Goal: Task Accomplishment & Management: Manage account settings

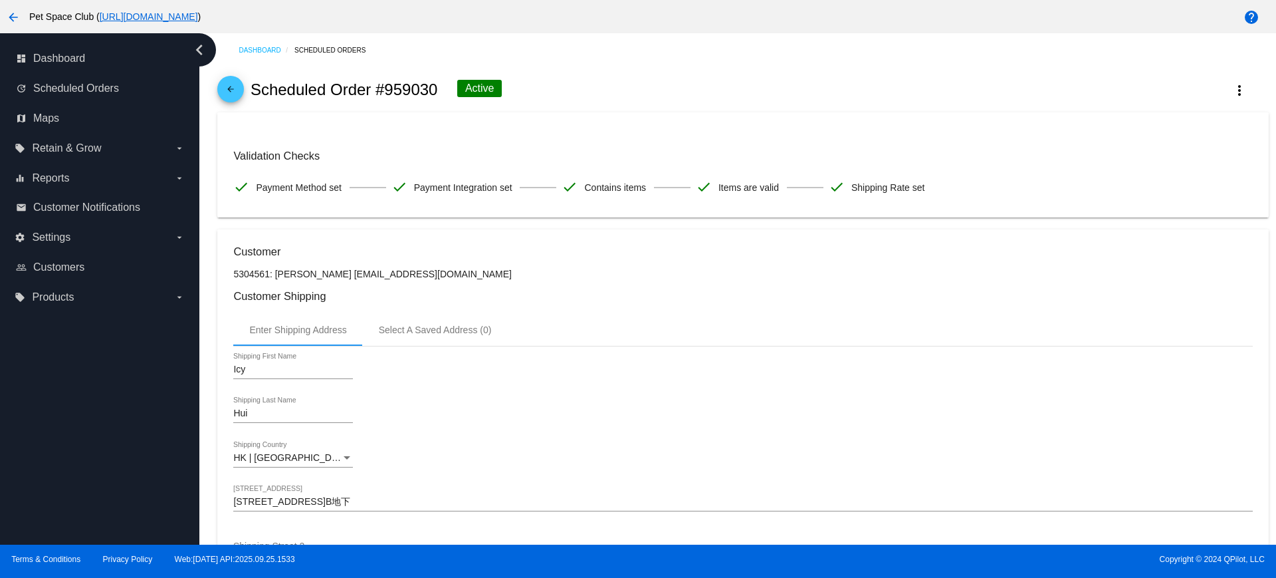
scroll to position [499, 0]
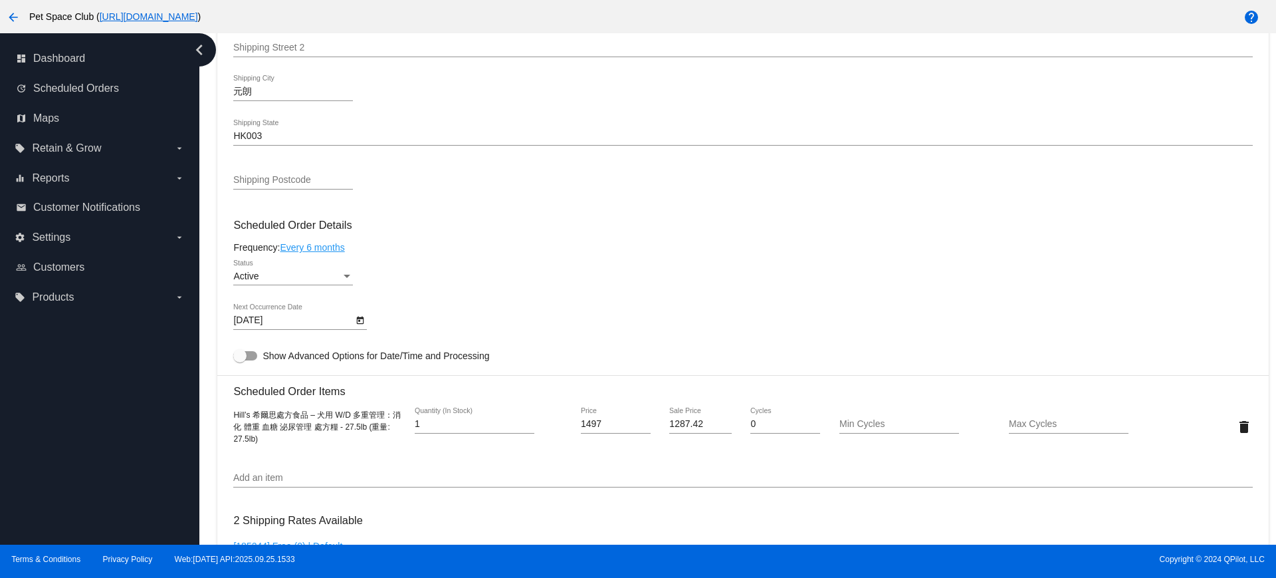
click at [118, 411] on div "dashboard Dashboard update Scheduled Orders map Maps local_offer Retain & Grow …" at bounding box center [99, 288] width 199 height 511
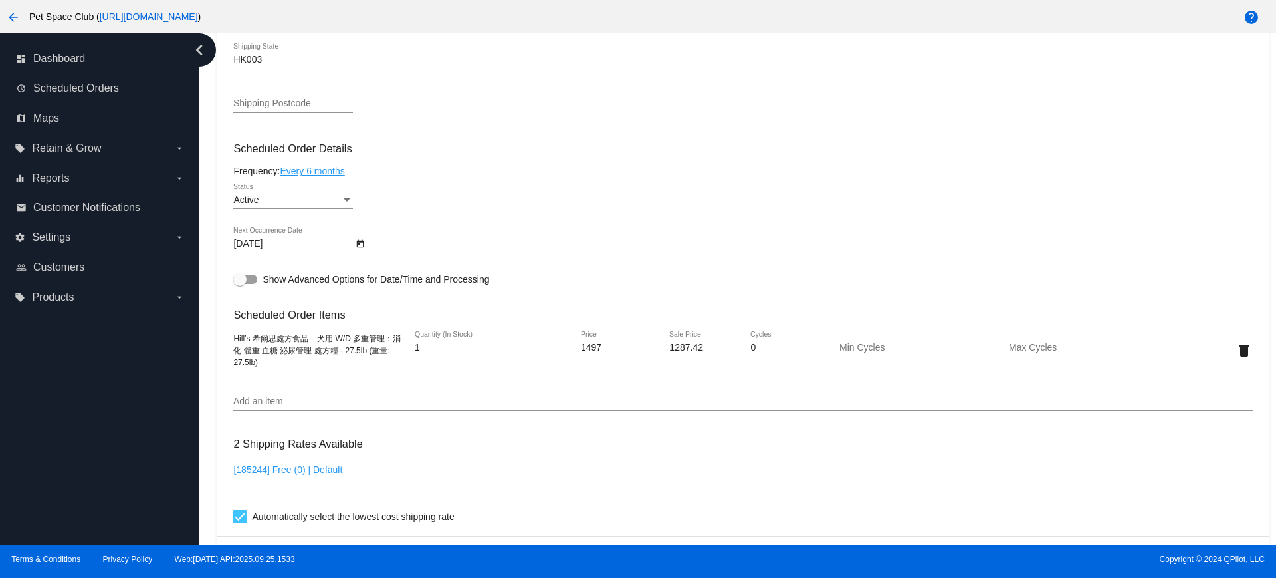
scroll to position [582, 0]
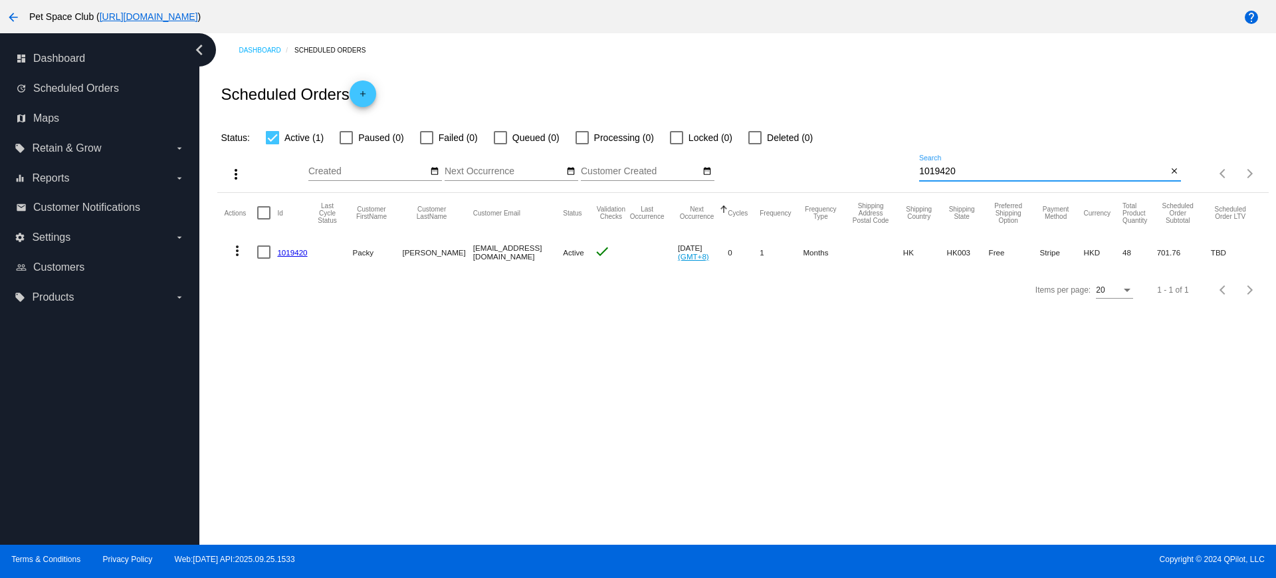
drag, startPoint x: 972, startPoint y: 167, endPoint x: 892, endPoint y: 166, distance: 80.4
click at [892, 166] on div "more_vert Sep Jan Feb Mar Apr 1" at bounding box center [742, 169] width 1051 height 47
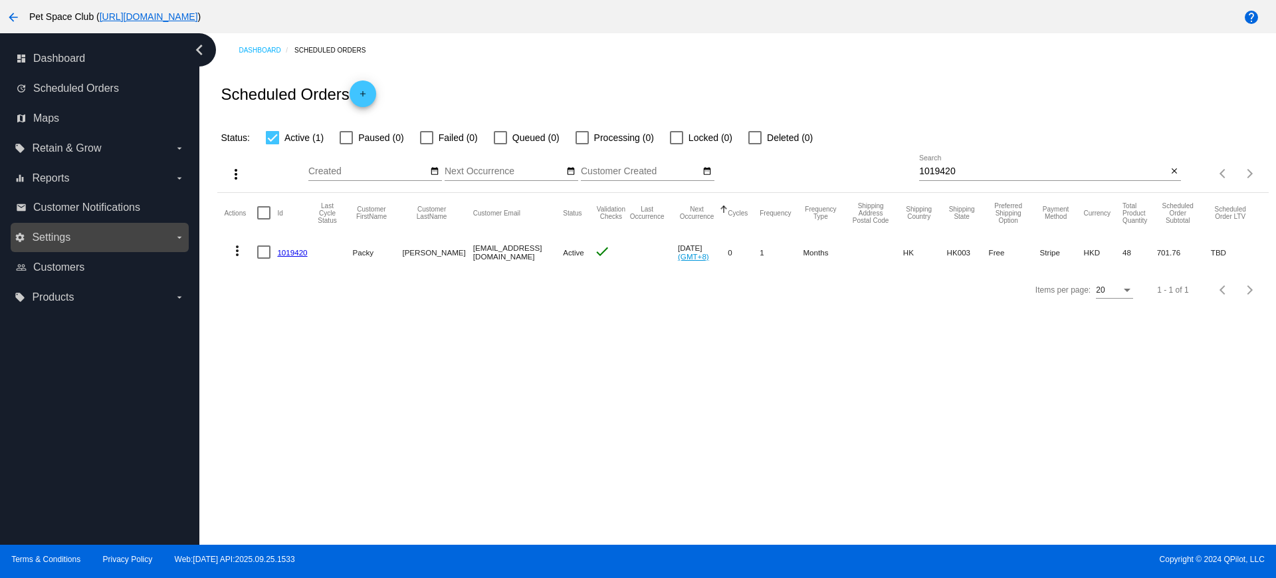
click at [110, 235] on label "settings Settings arrow_drop_down" at bounding box center [99, 237] width 169 height 21
click at [0, 0] on input "settings Settings arrow_drop_down" at bounding box center [0, 0] width 0 height 0
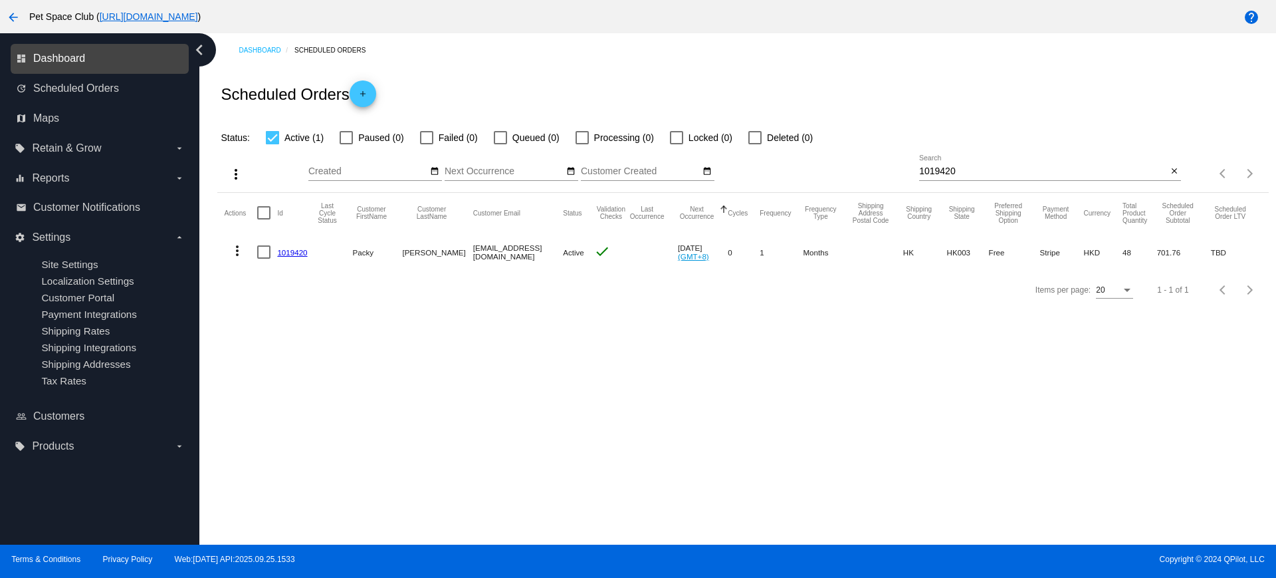
click at [71, 56] on span "Dashboard" at bounding box center [59, 59] width 52 height 12
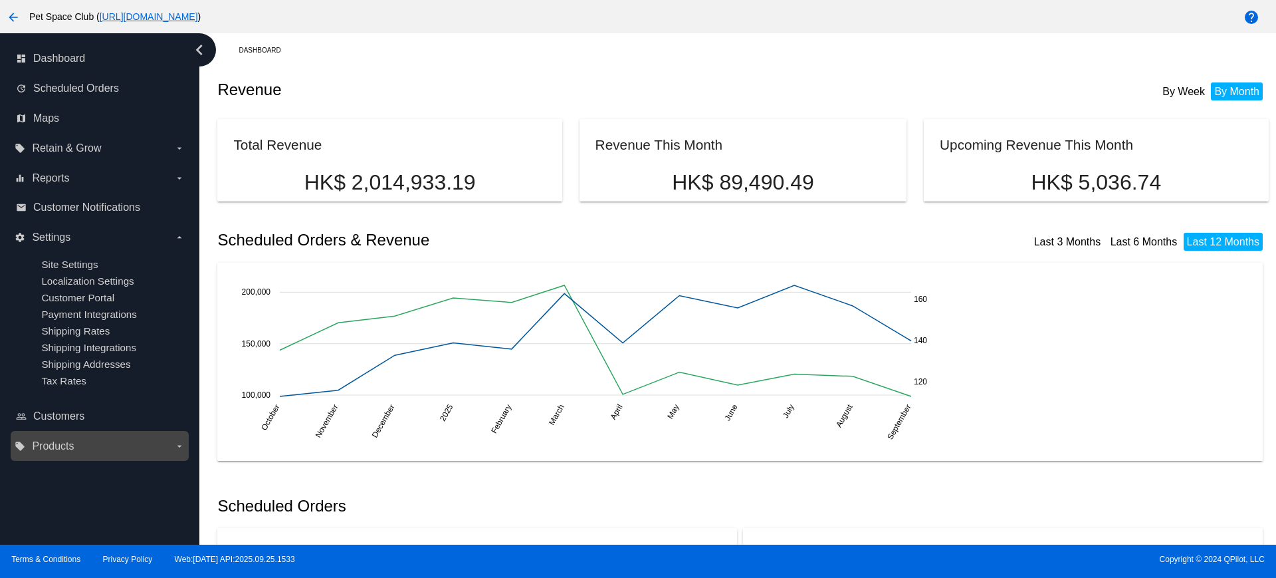
click at [29, 449] on label "local_offer Products arrow_drop_down" at bounding box center [99, 445] width 169 height 21
click at [0, 0] on input "local_offer Products arrow_drop_down" at bounding box center [0, 0] width 0 height 0
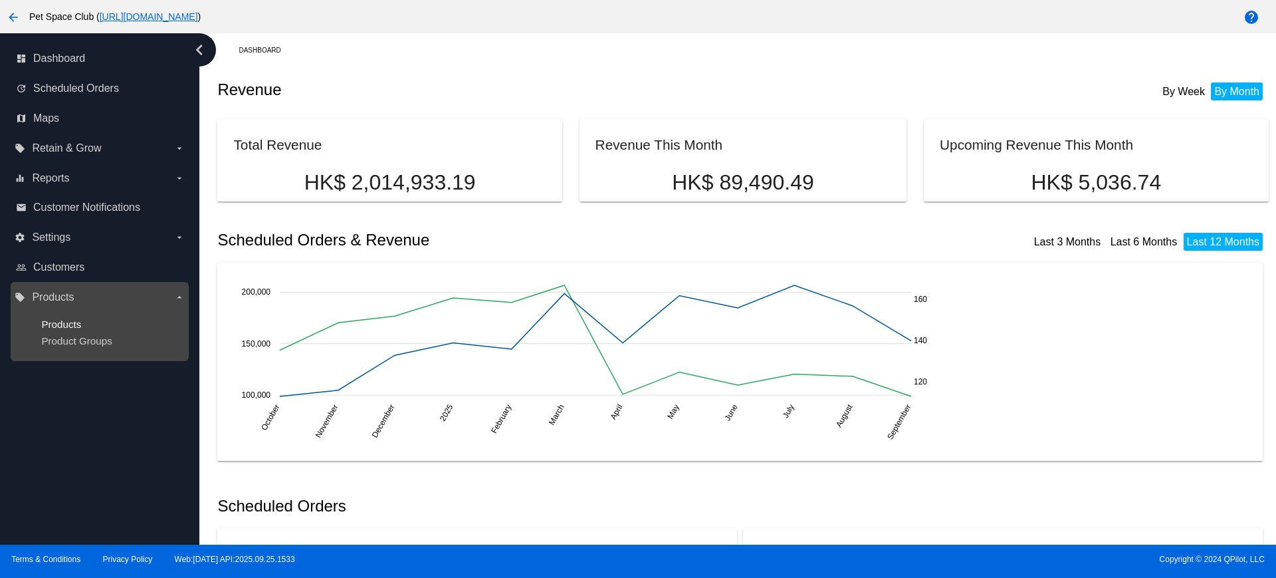
click at [68, 323] on span "Products" at bounding box center [61, 323] width 40 height 11
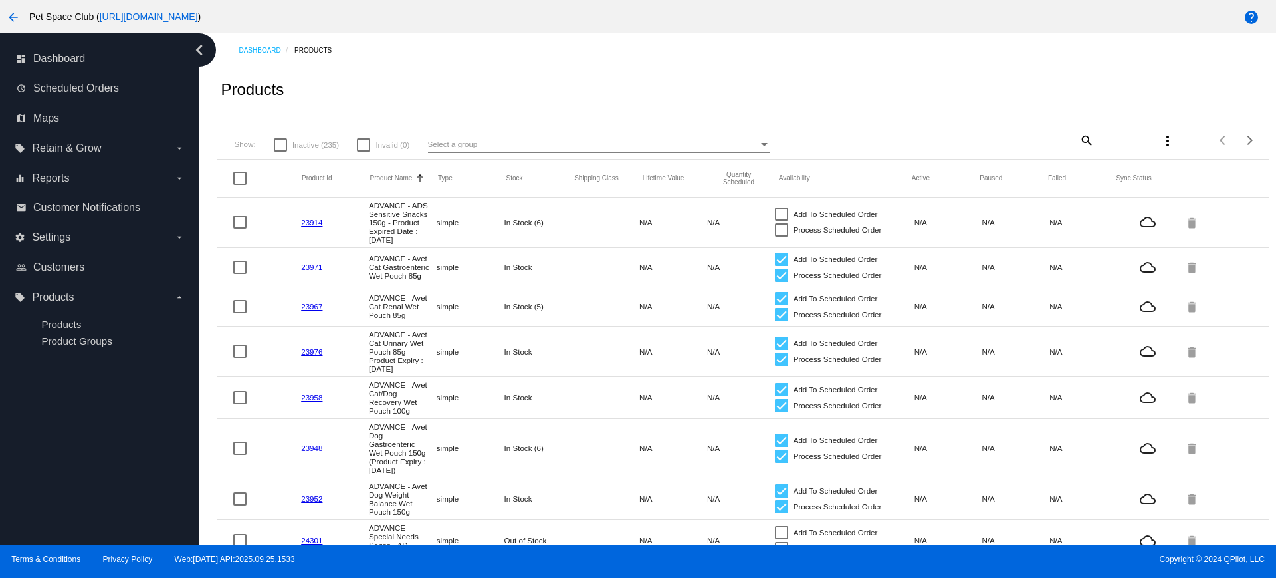
click at [1078, 136] on mat-icon "search" at bounding box center [1086, 140] width 16 height 21
click at [980, 136] on input "Search" at bounding box center [1006, 138] width 175 height 11
paste input "9386"
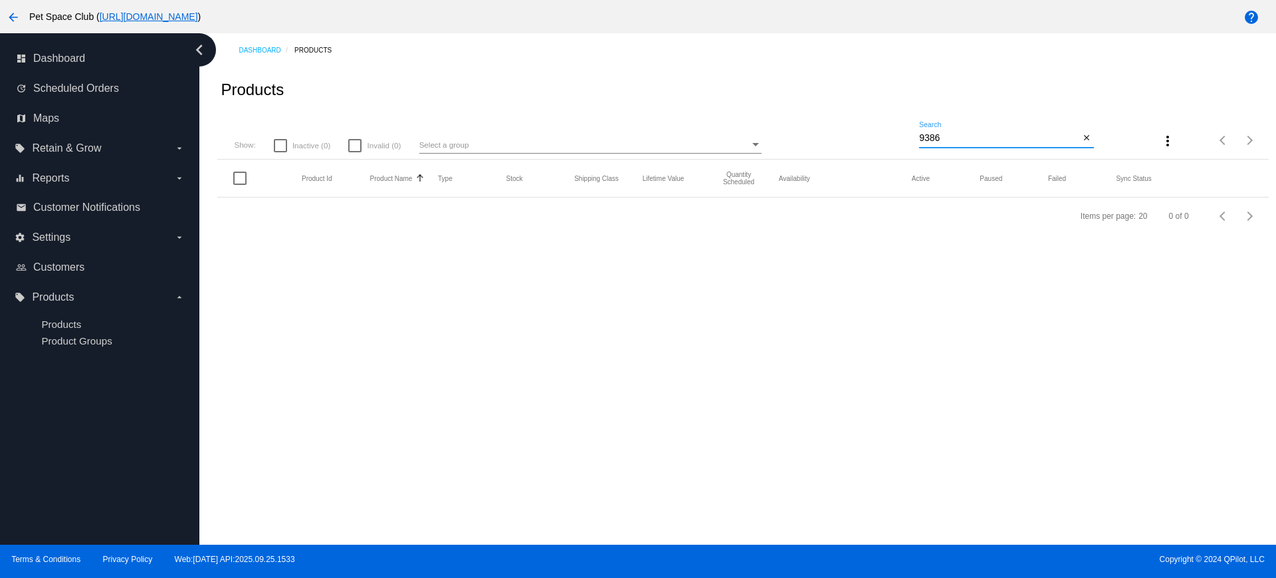
drag, startPoint x: 948, startPoint y: 139, endPoint x: 885, endPoint y: 166, distance: 68.8
click at [907, 135] on div "Show: Inactive (0) Invalid (0) Select a group 9386 Search close more_vert Items…" at bounding box center [742, 135] width 1051 height 47
paste input "Royal Canin - Canine | Dog Urinary S/O Pouch 100g"
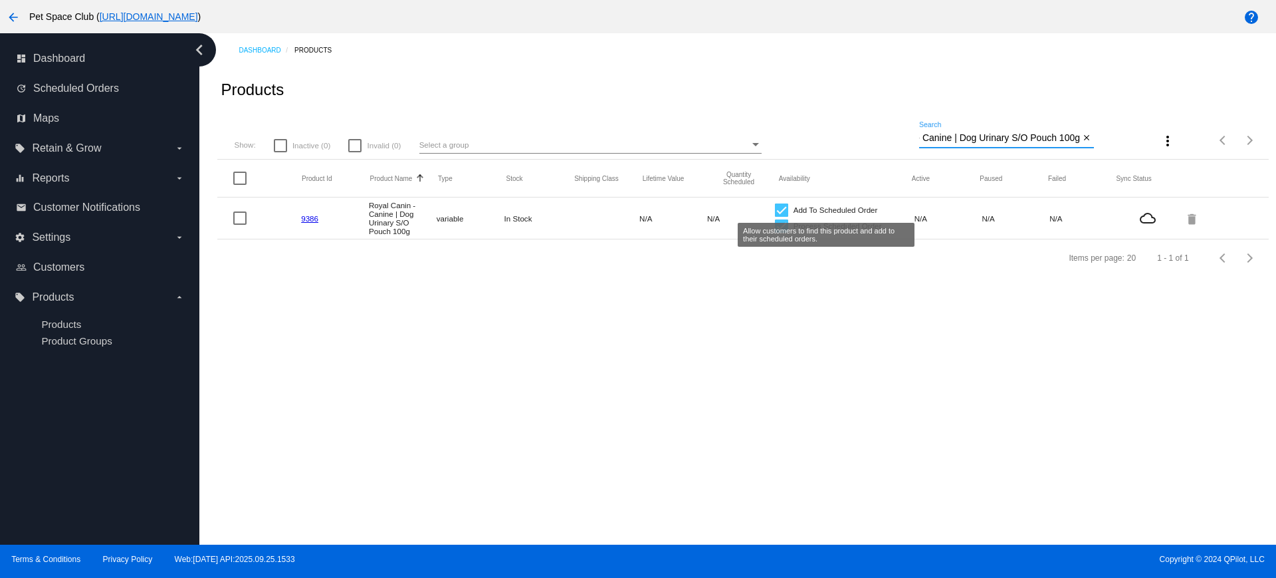
type input "Royal Canin - Canine | Dog Urinary S/O Pouch 100g"
click at [786, 209] on div at bounding box center [781, 209] width 13 height 13
click at [782, 217] on input "Add To Scheduled Order" at bounding box center [781, 217] width 1 height 1
checkbox input "false"
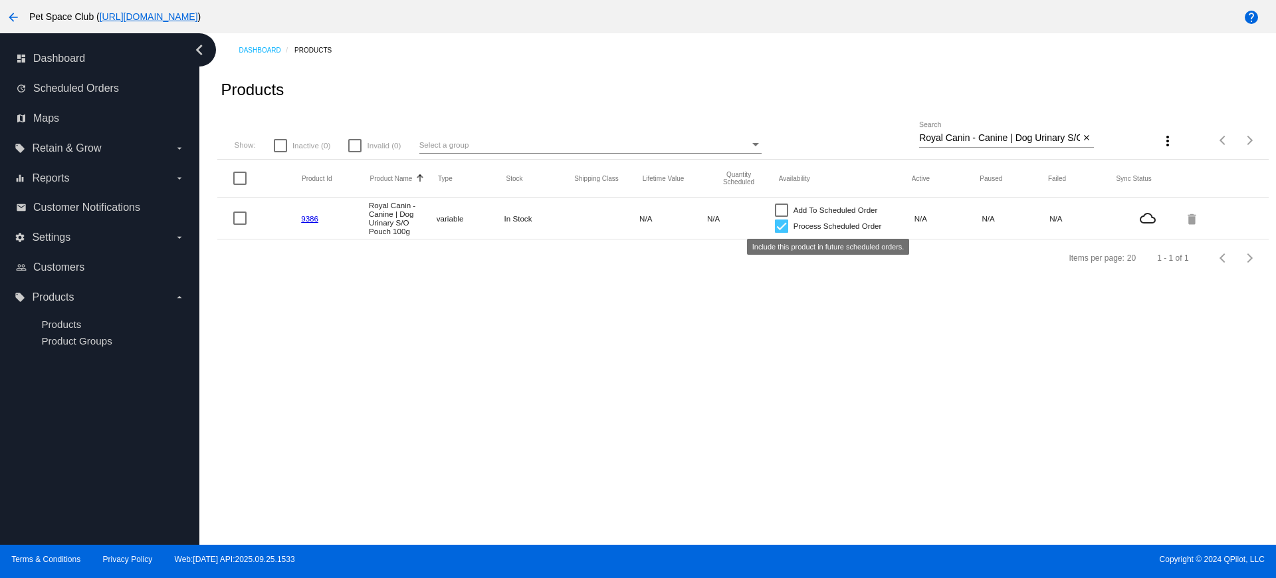
click at [784, 225] on div at bounding box center [781, 225] width 13 height 13
click at [782, 233] on input "Process Scheduled Order" at bounding box center [781, 233] width 1 height 1
click at [782, 229] on div at bounding box center [781, 225] width 13 height 13
click at [782, 233] on input "Process Scheduled Order" at bounding box center [781, 233] width 1 height 1
checkbox input "true"
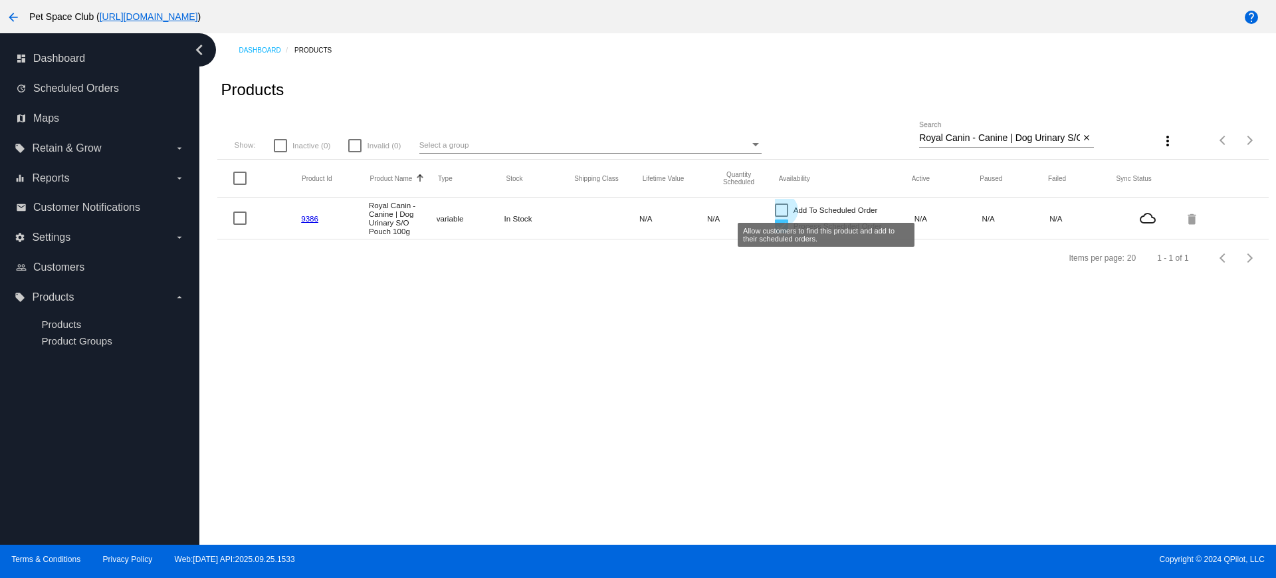
click at [779, 209] on div at bounding box center [781, 209] width 13 height 13
click at [781, 217] on input "Add To Scheduled Order" at bounding box center [781, 217] width 1 height 1
checkbox input "true"
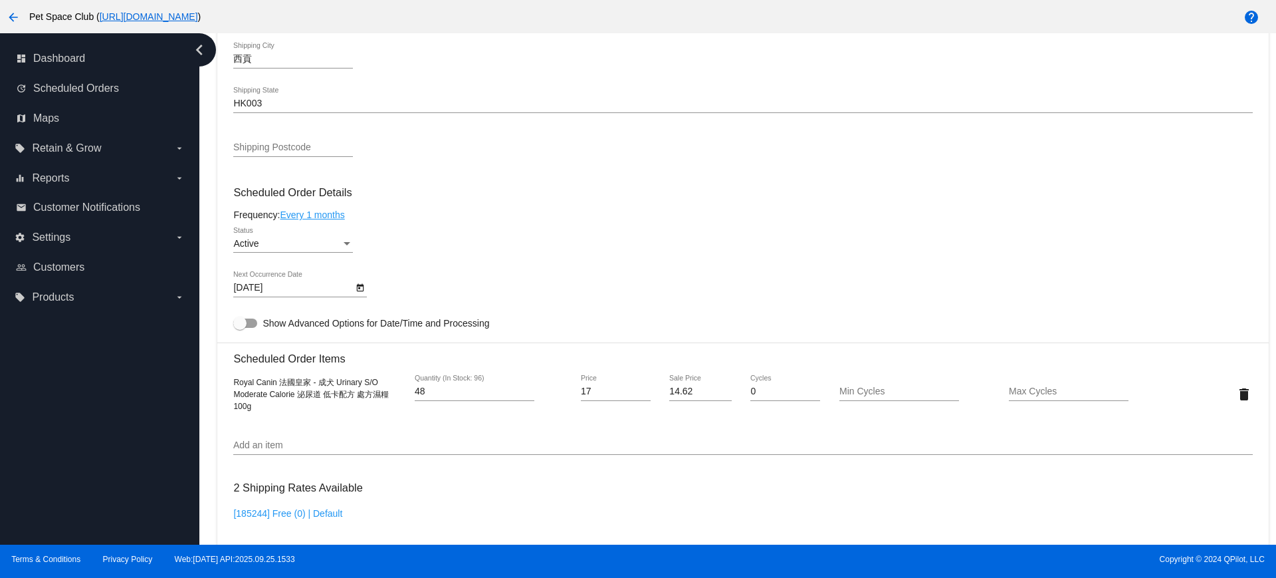
scroll to position [582, 0]
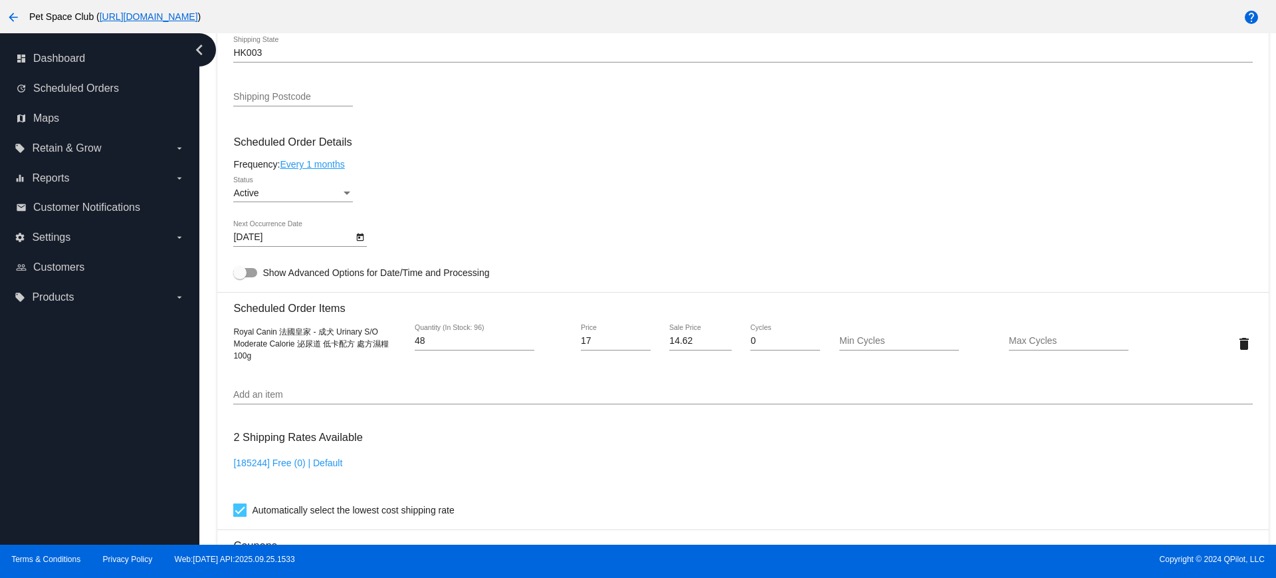
click at [264, 390] on input "Add an item" at bounding box center [742, 395] width 1019 height 11
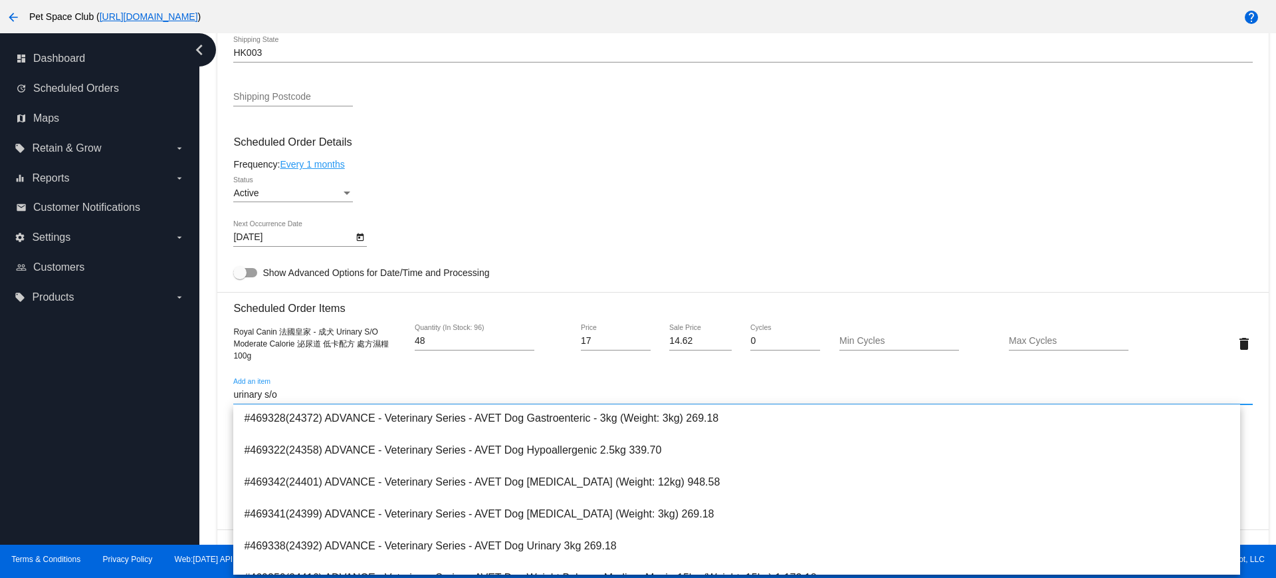
scroll to position [2350, 0]
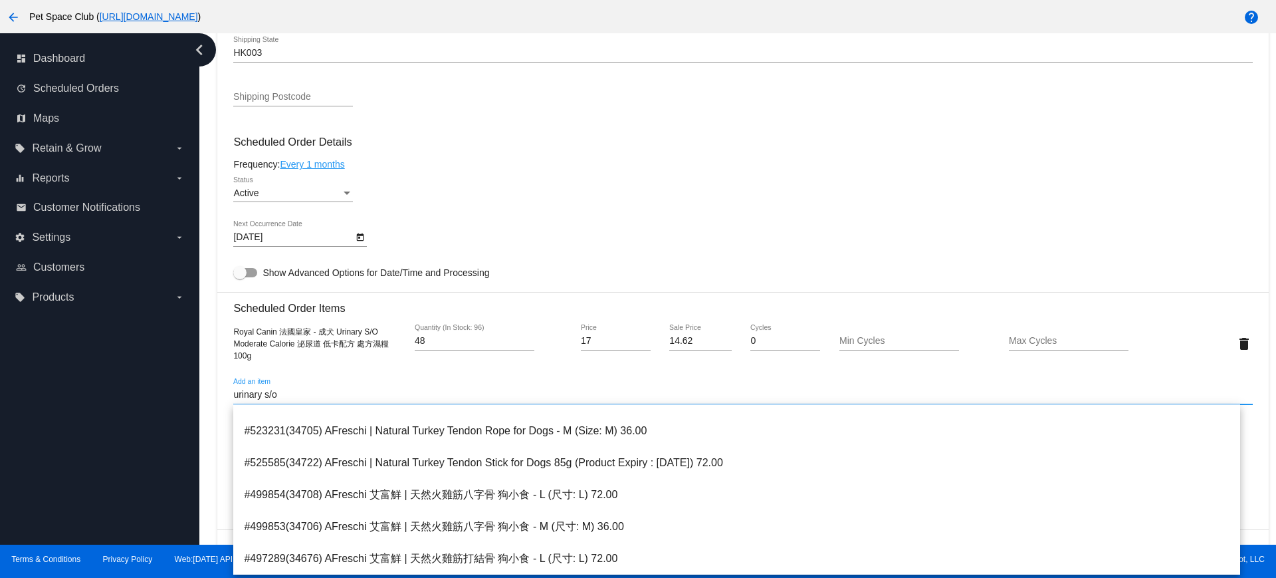
drag, startPoint x: 294, startPoint y: 394, endPoint x: 281, endPoint y: 395, distance: 13.3
click at [221, 391] on mat-card "Customer 5292690: Packy Ng packyng2000@yahoo.com.hk Customer Shipping Enter Shi…" at bounding box center [742, 312] width 1051 height 1329
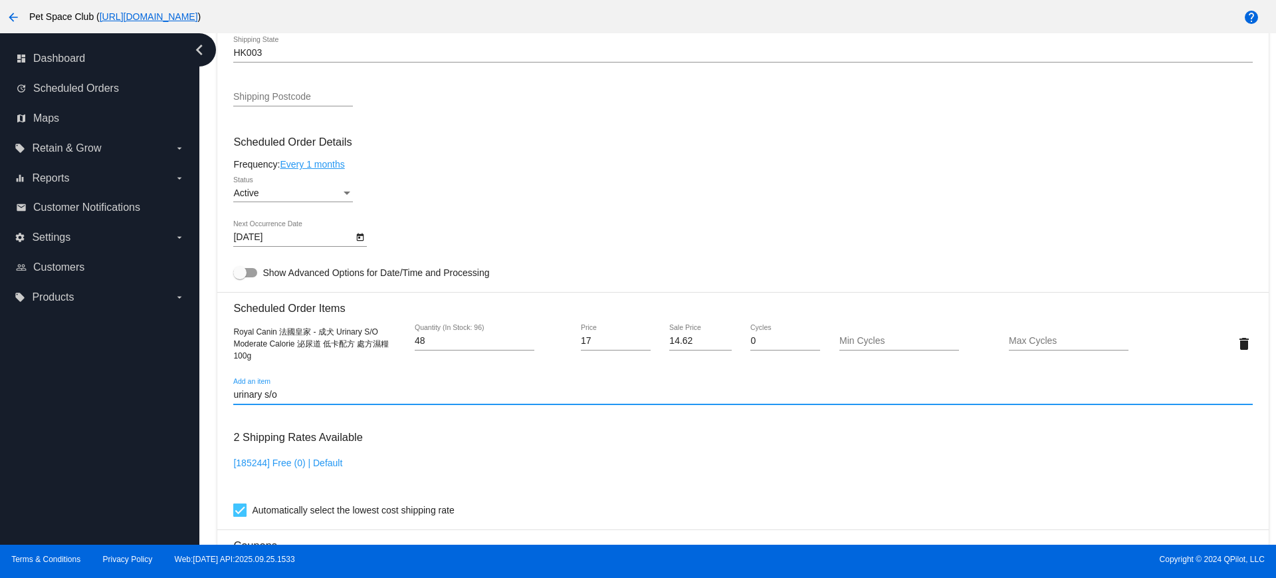
paste input "成犬 Urinary S/O 泌尿道 處方濕糧 100g"
drag, startPoint x: 255, startPoint y: 394, endPoint x: 207, endPoint y: 393, distance: 47.9
click at [207, 393] on div "Dashboard Scheduled Orders arrow_back Scheduled Order #1019420 Active more_vert…" at bounding box center [737, 288] width 1077 height 511
drag, startPoint x: 315, startPoint y: 394, endPoint x: 415, endPoint y: 393, distance: 99.7
click at [415, 393] on input "Urinary S/O 泌尿道 處方濕糧 100g" at bounding box center [742, 395] width 1019 height 11
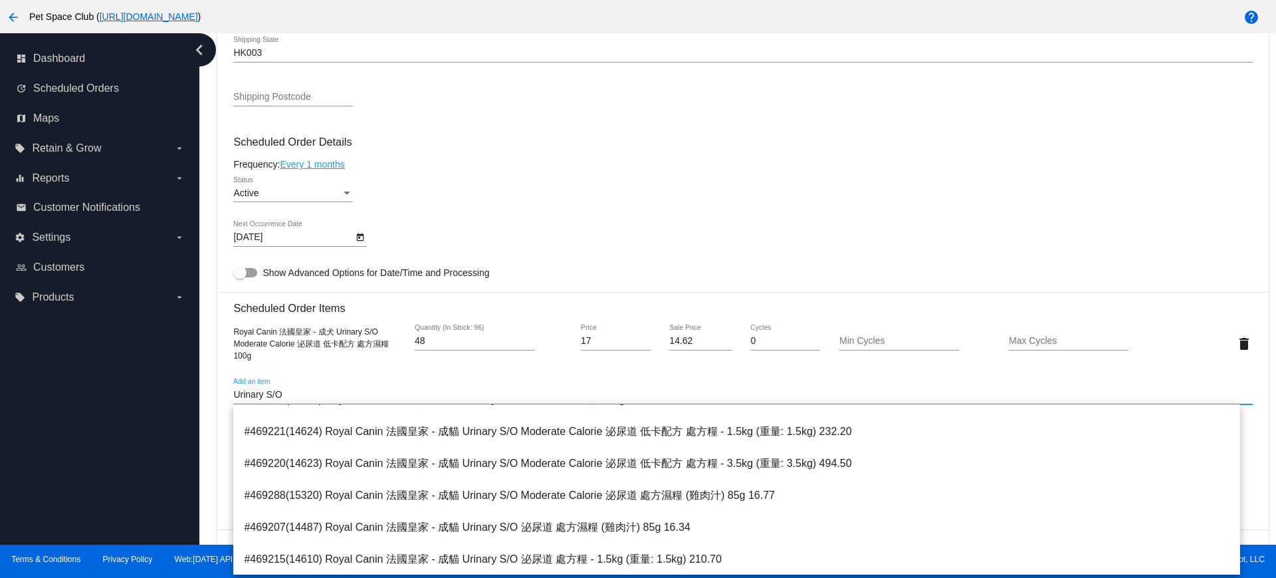
scroll to position [978, 0]
drag, startPoint x: 302, startPoint y: 393, endPoint x: 219, endPoint y: 393, distance: 83.1
click at [219, 393] on mat-card "Customer 5292690: Packy Ng packyng2000@yahoo.com.hk Customer Shipping Enter Shi…" at bounding box center [742, 312] width 1051 height 1329
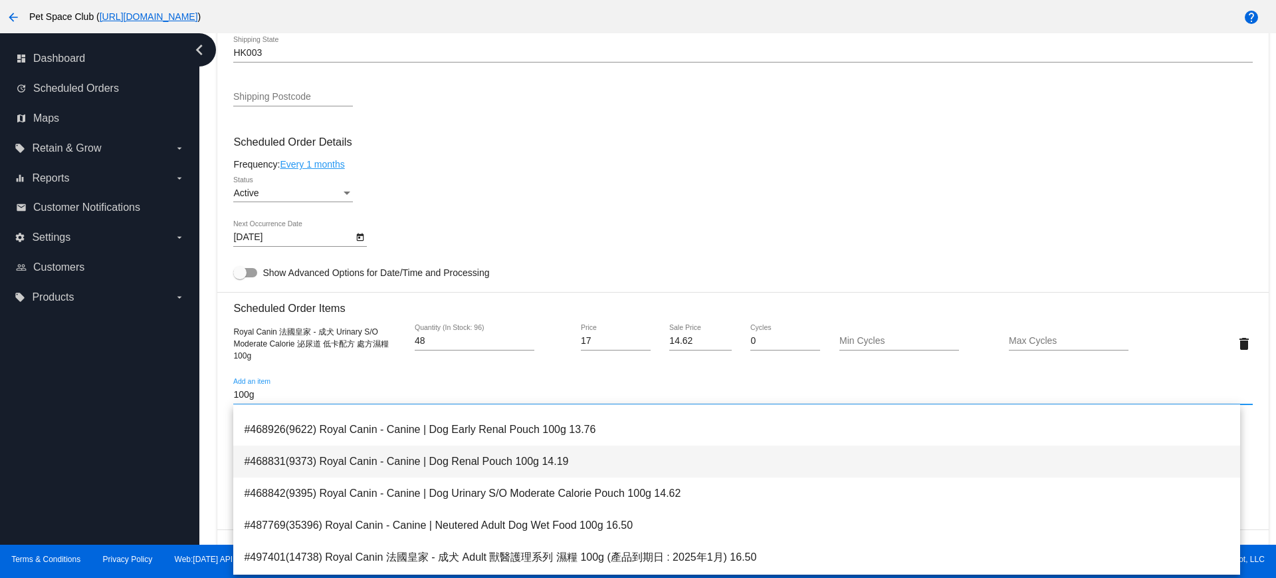
scroll to position [436, 0]
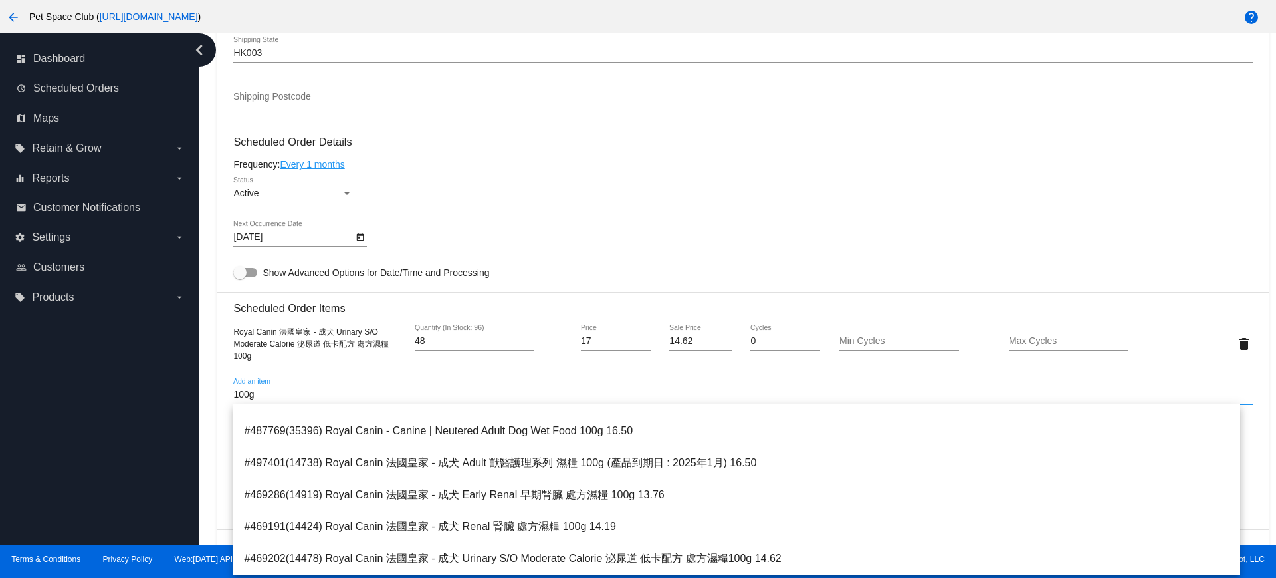
drag, startPoint x: 264, startPoint y: 390, endPoint x: 209, endPoint y: 390, distance: 54.5
click at [209, 390] on div "Dashboard Scheduled Orders arrow_back Scheduled Order #1019420 Active more_vert…" at bounding box center [737, 288] width 1077 height 511
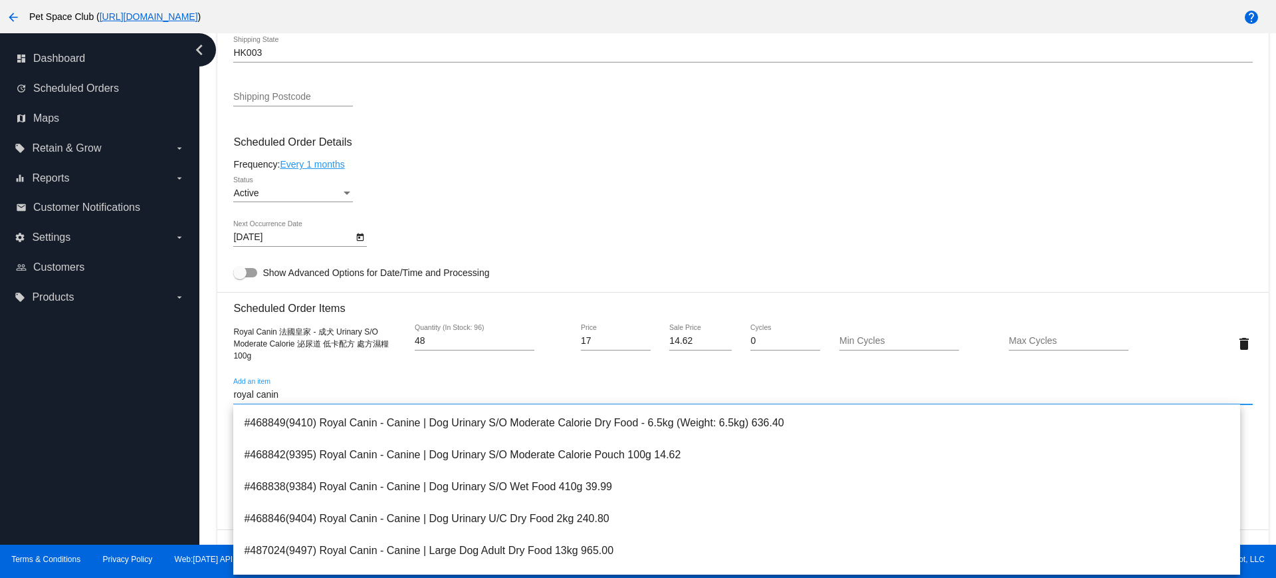
scroll to position [2350, 0]
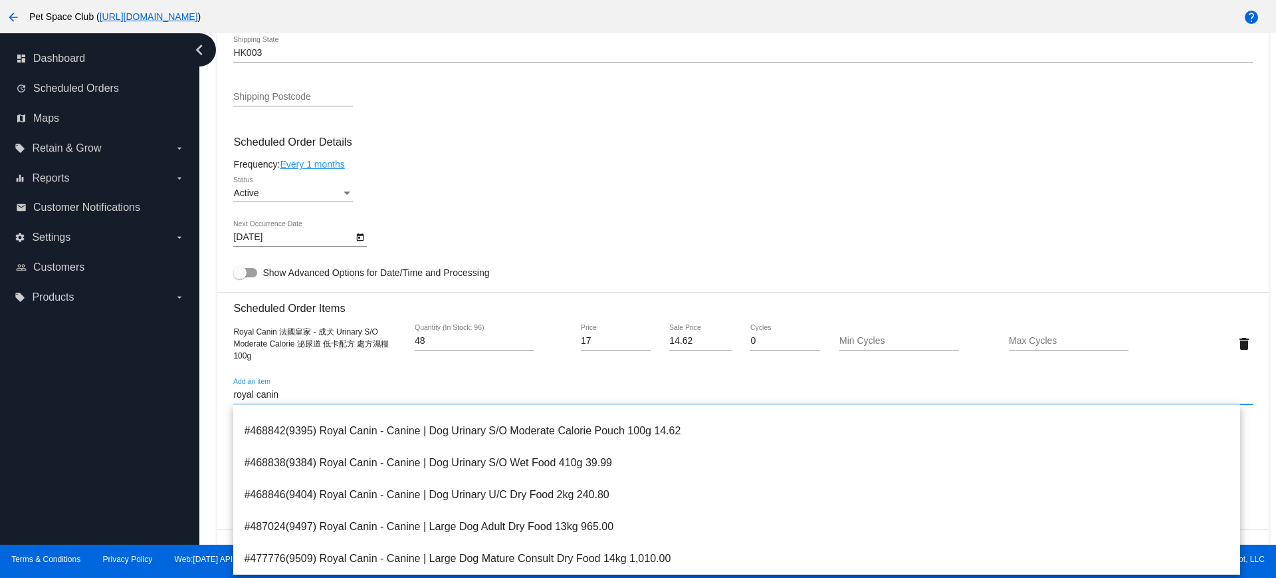
drag, startPoint x: 303, startPoint y: 393, endPoint x: 225, endPoint y: 393, distance: 77.8
click at [225, 393] on mat-card "Customer 5292690: Packy Ng packyng2000@yahoo.com.hk Customer Shipping Enter Shi…" at bounding box center [742, 312] width 1051 height 1329
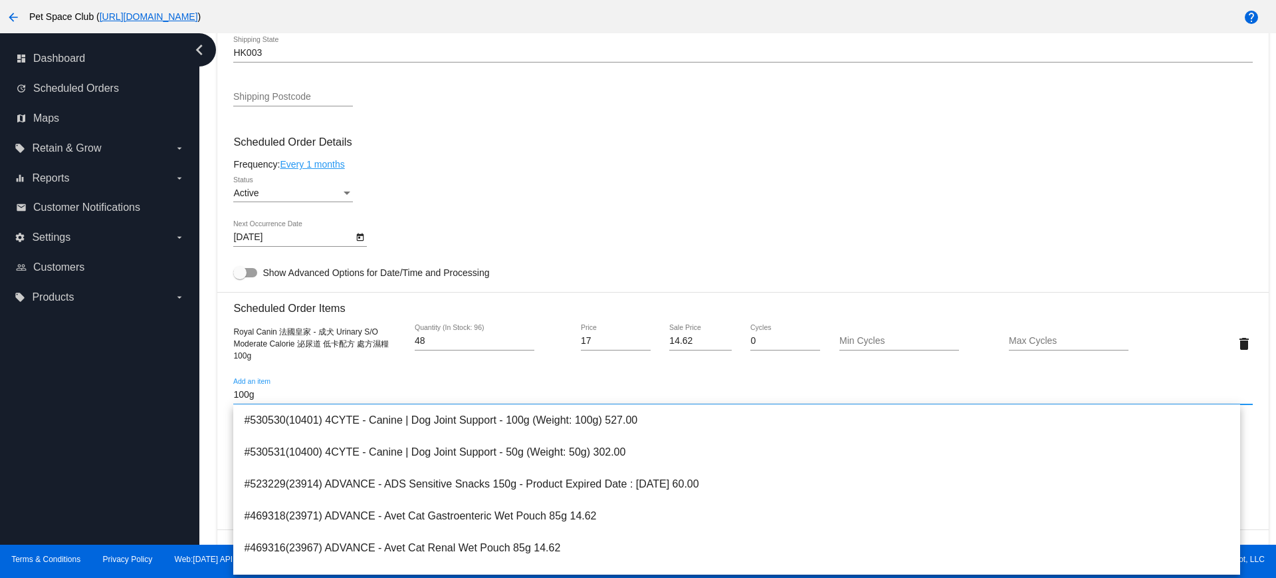
drag, startPoint x: 269, startPoint y: 393, endPoint x: 217, endPoint y: 388, distance: 52.8
click at [217, 388] on div "Dashboard Scheduled Orders arrow_back Scheduled Order #1019420 Active more_vert…" at bounding box center [743, 214] width 1066 height 1525
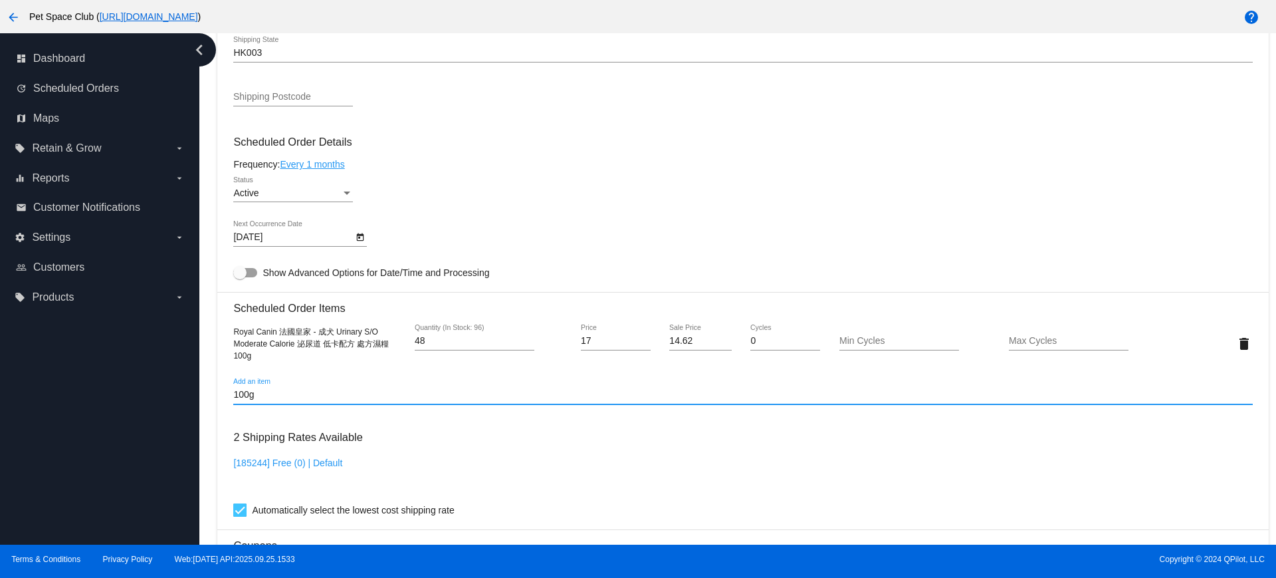
paste input "9386"
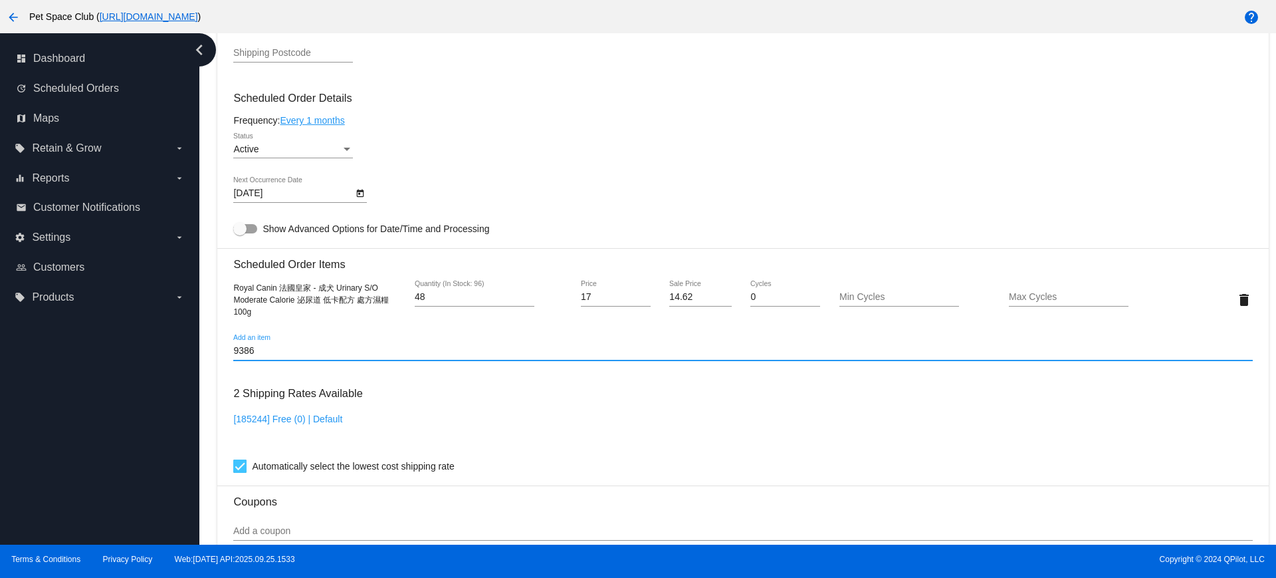
scroll to position [665, 0]
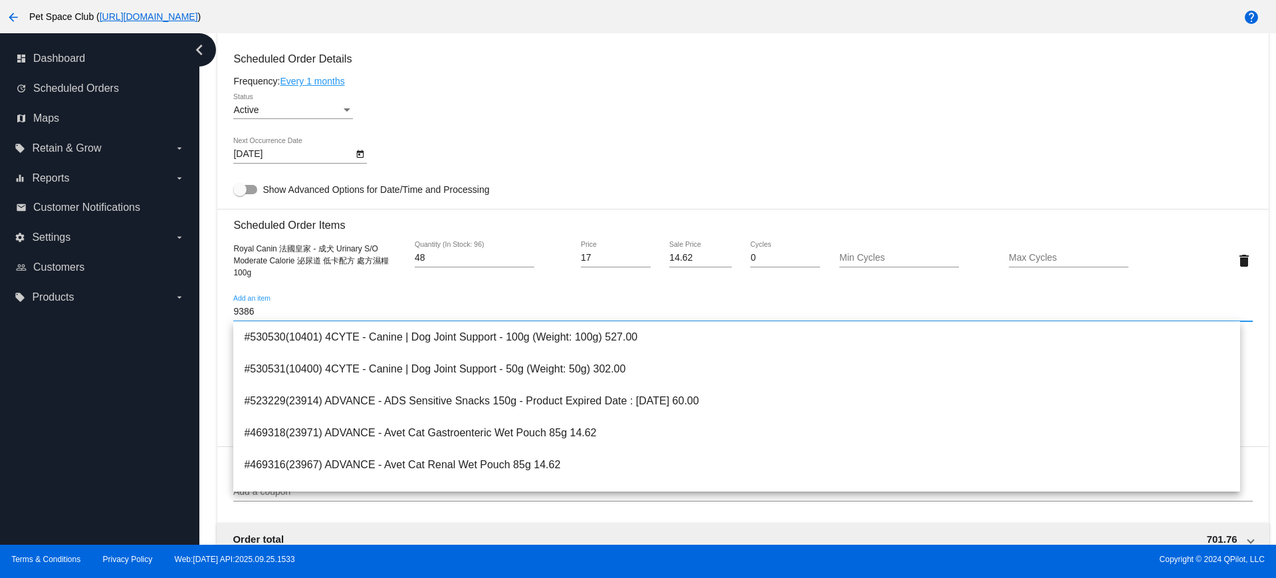
drag, startPoint x: 269, startPoint y: 309, endPoint x: 234, endPoint y: 309, distance: 35.2
click at [234, 309] on input "9386" at bounding box center [742, 311] width 1019 height 11
paste input "Royal Canin - Canine | Dog Urinary S/O Pouch 100g"
type input "Royal Canin - Canine | Dog Urinary S/O Pouch 100g"
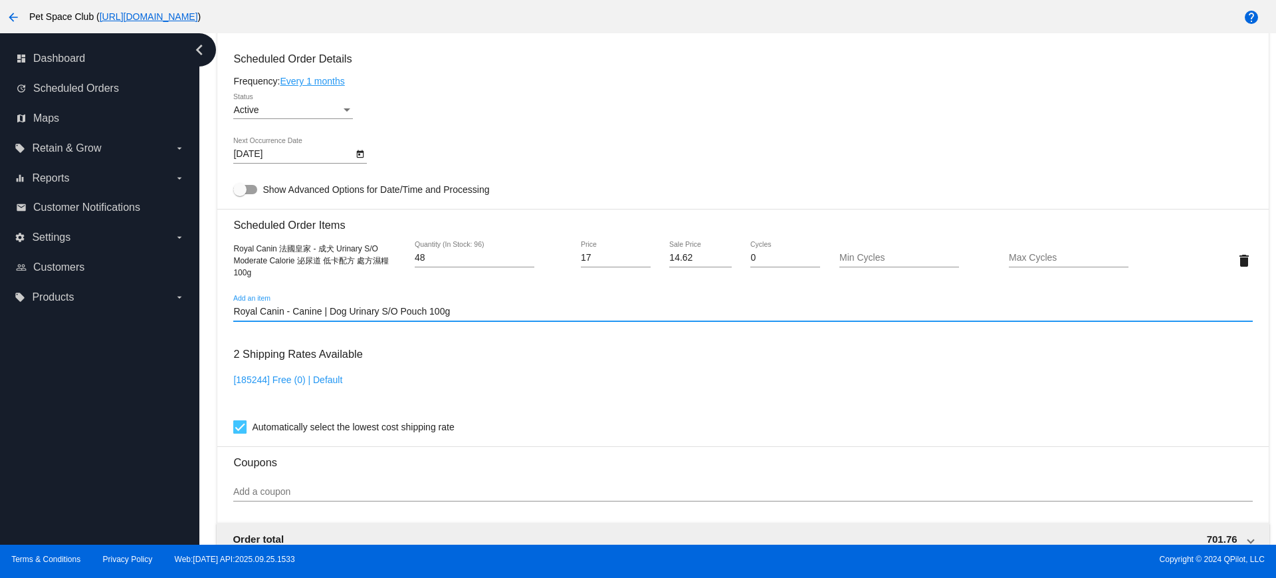
drag, startPoint x: 465, startPoint y: 312, endPoint x: 213, endPoint y: 311, distance: 252.6
click at [213, 311] on div "Dashboard Scheduled Orders arrow_back Scheduled Order #1019420 Active more_vert…" at bounding box center [743, 131] width 1066 height 1525
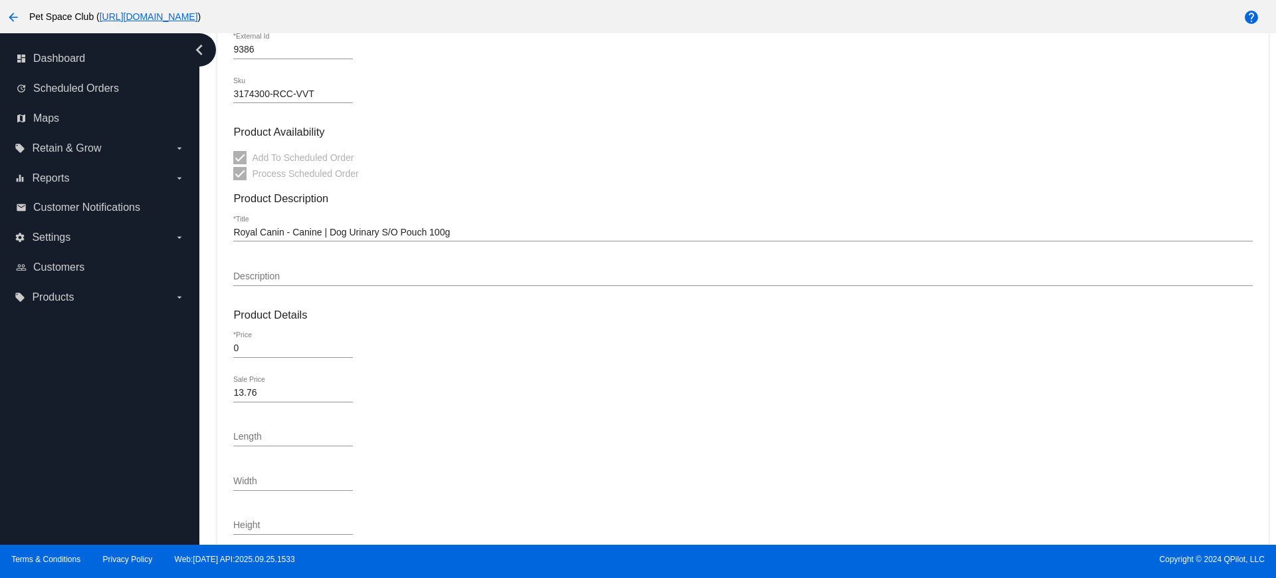
scroll to position [249, 0]
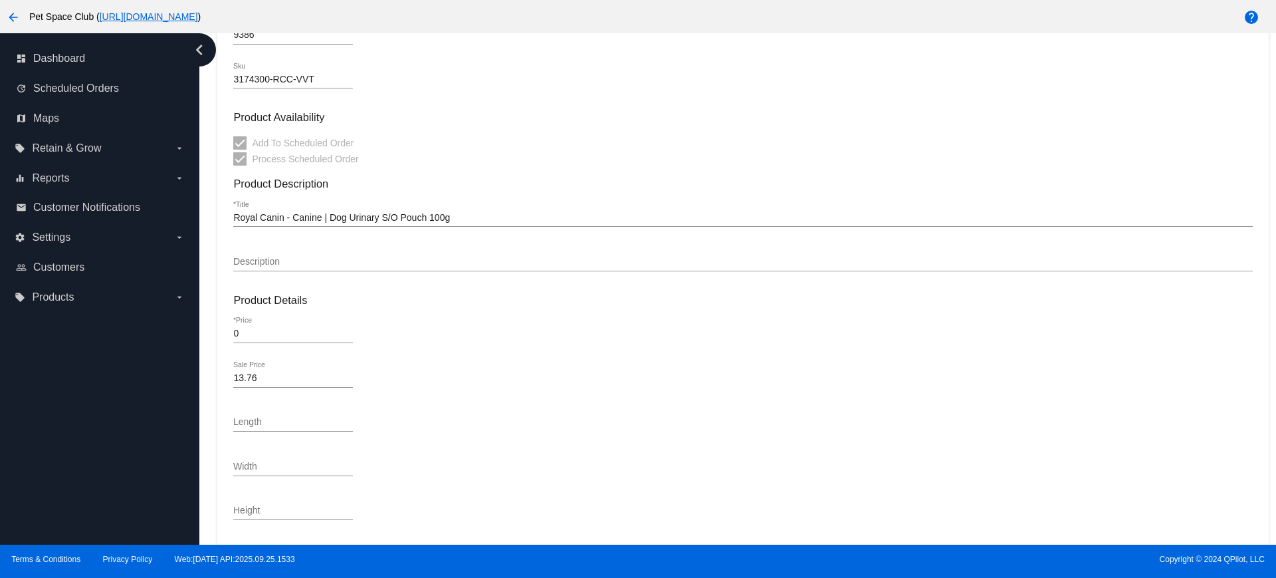
drag, startPoint x: 244, startPoint y: 332, endPoint x: 225, endPoint y: 332, distance: 19.3
click at [225, 332] on mat-card "Product Type variable *Type Product ID Parent Product Id 9386 *External Id 3174…" at bounding box center [742, 358] width 1051 height 991
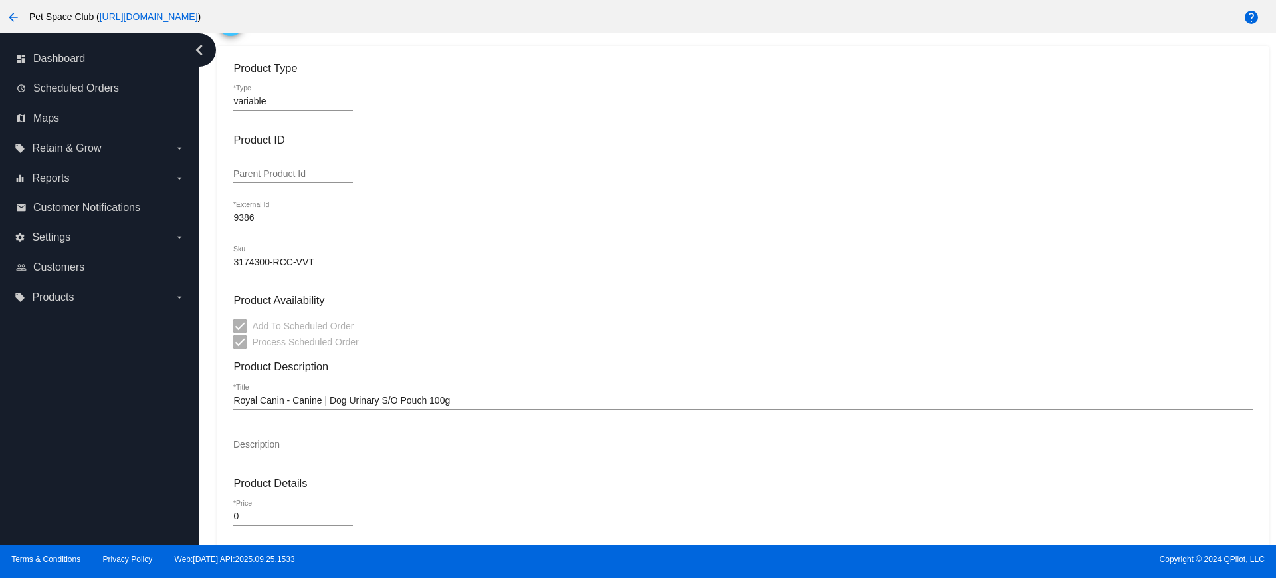
scroll to position [60, 0]
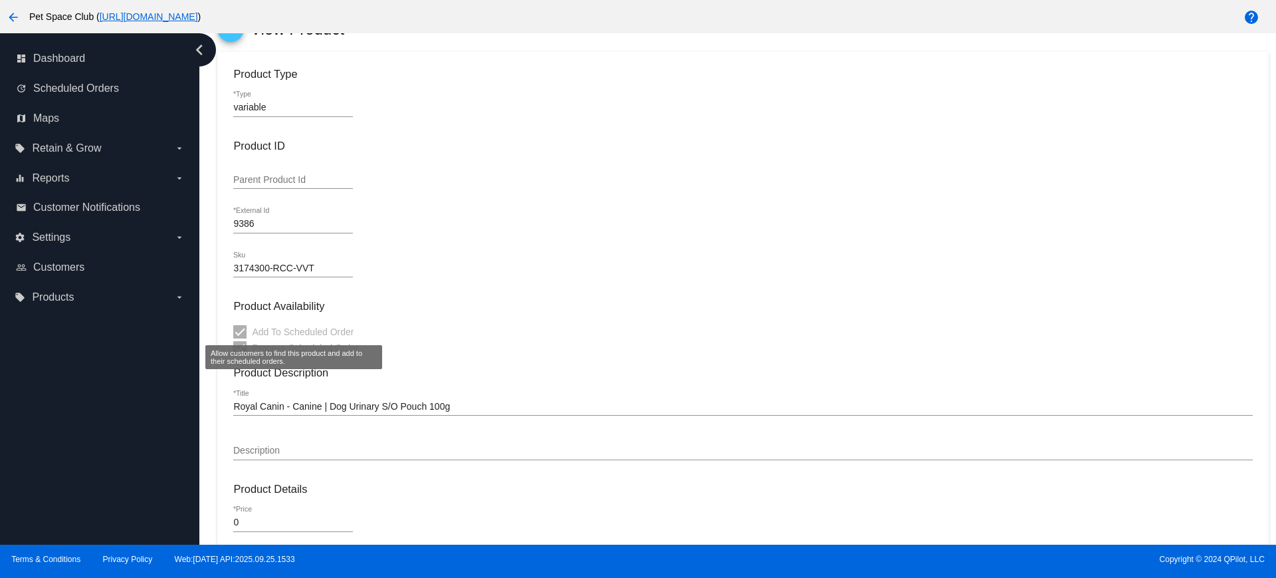
click at [243, 329] on div at bounding box center [239, 331] width 13 height 13
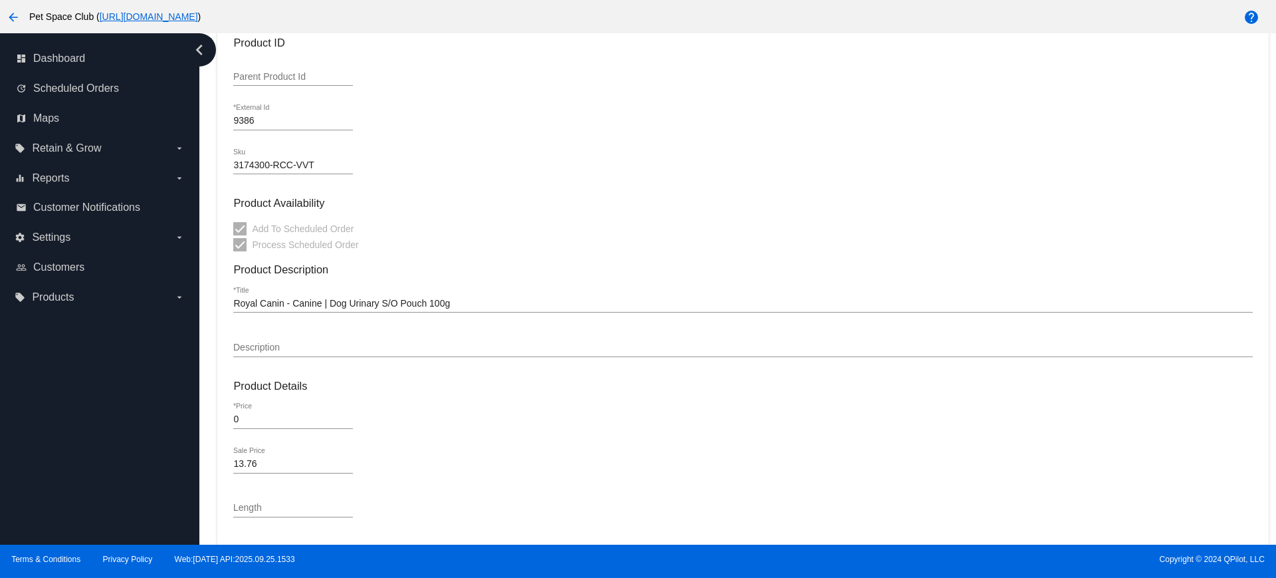
scroll to position [166, 0]
